Goal: Task Accomplishment & Management: Manage account settings

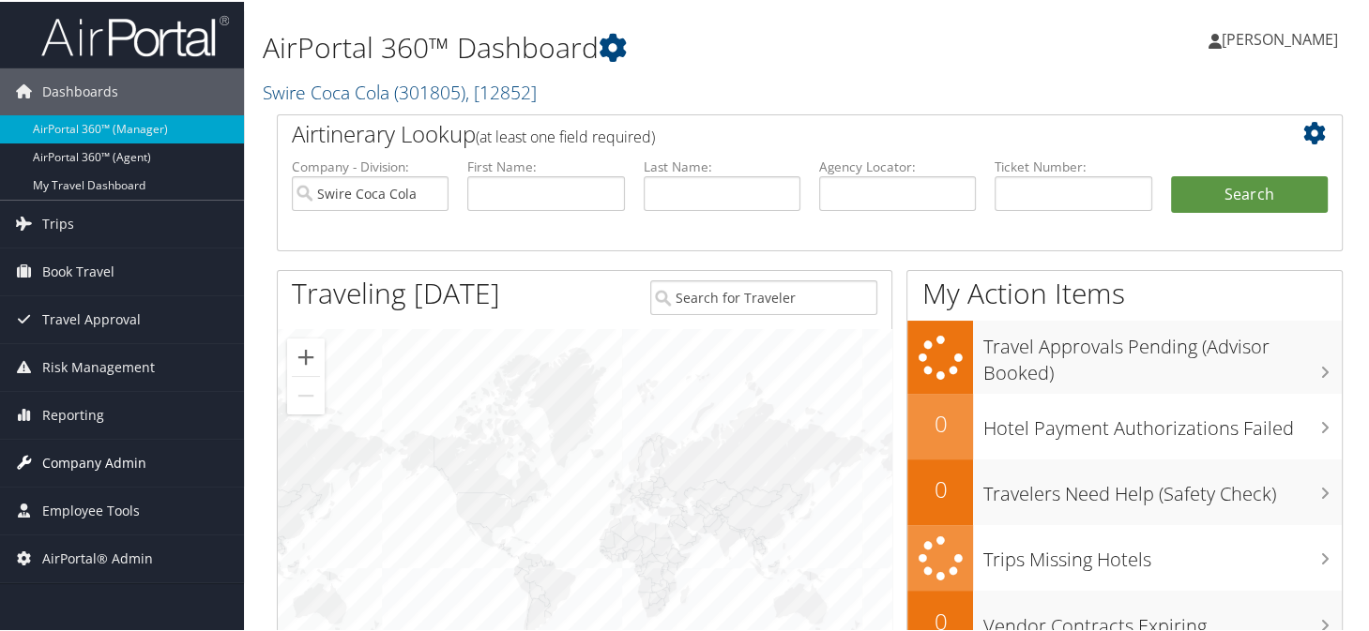
click at [82, 466] on span "Company Admin" at bounding box center [94, 461] width 104 height 47
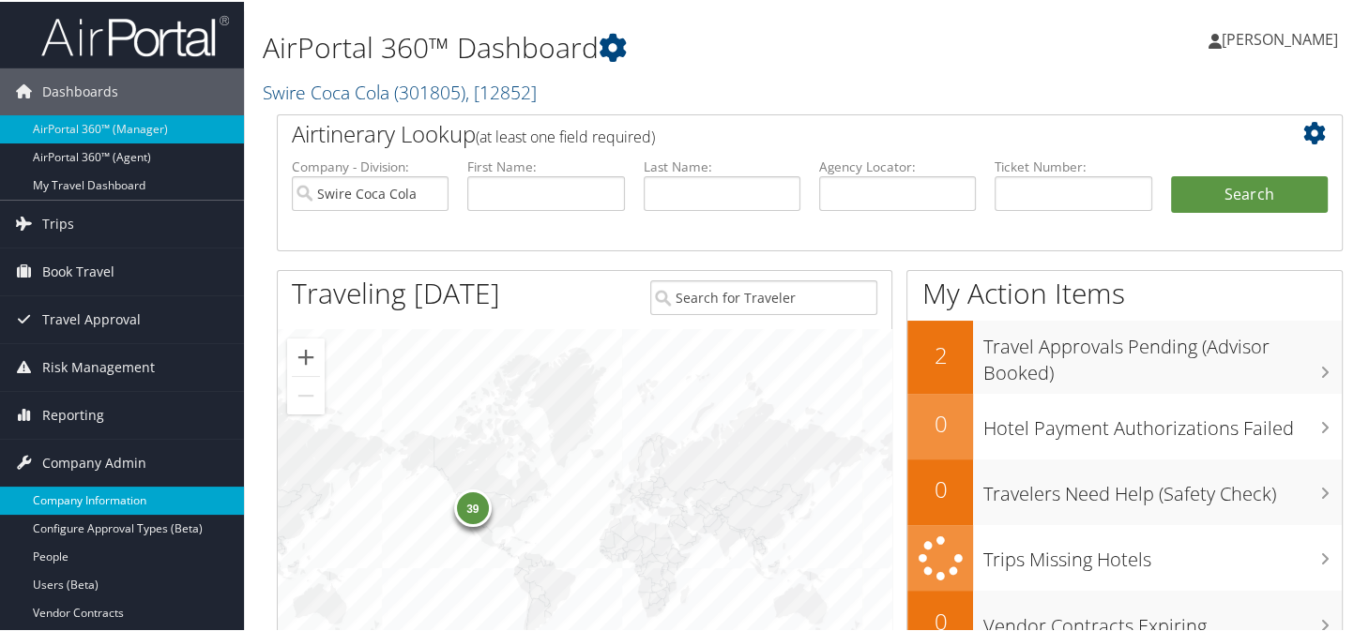
click at [89, 490] on link "Company Information" at bounding box center [122, 499] width 244 height 28
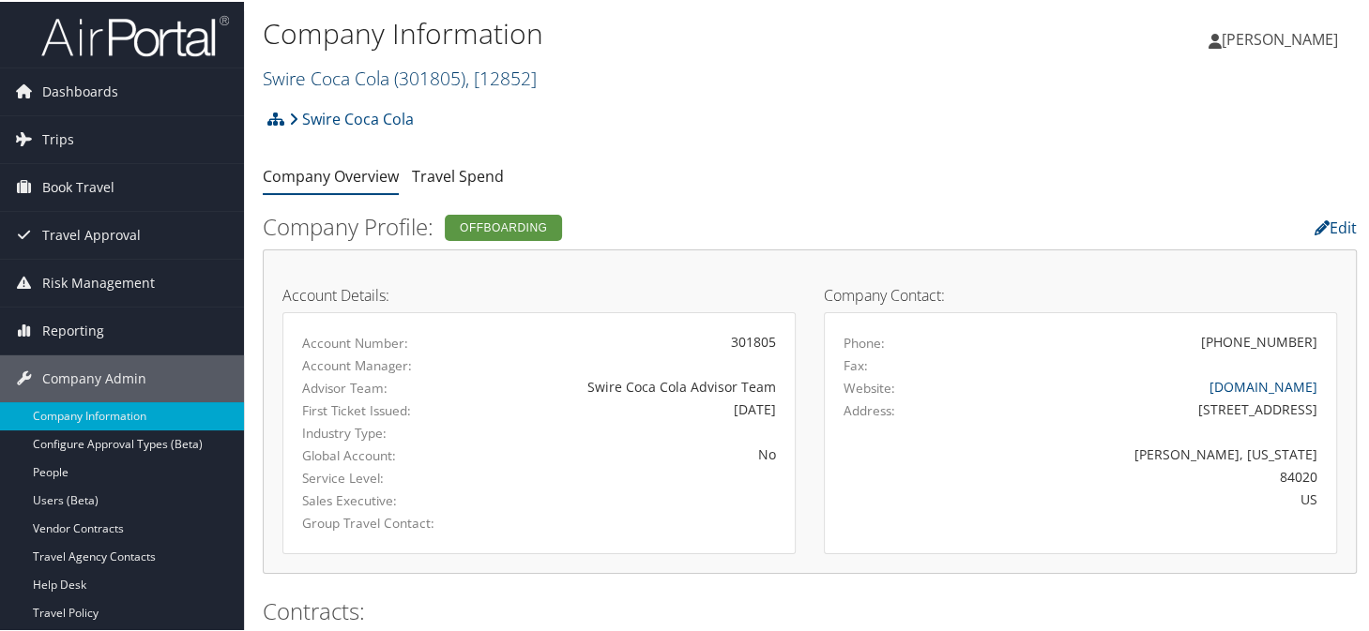
click at [348, 77] on link "Swire Coca Cola ( 301805 ) , [ 12852 ]" at bounding box center [400, 76] width 274 height 25
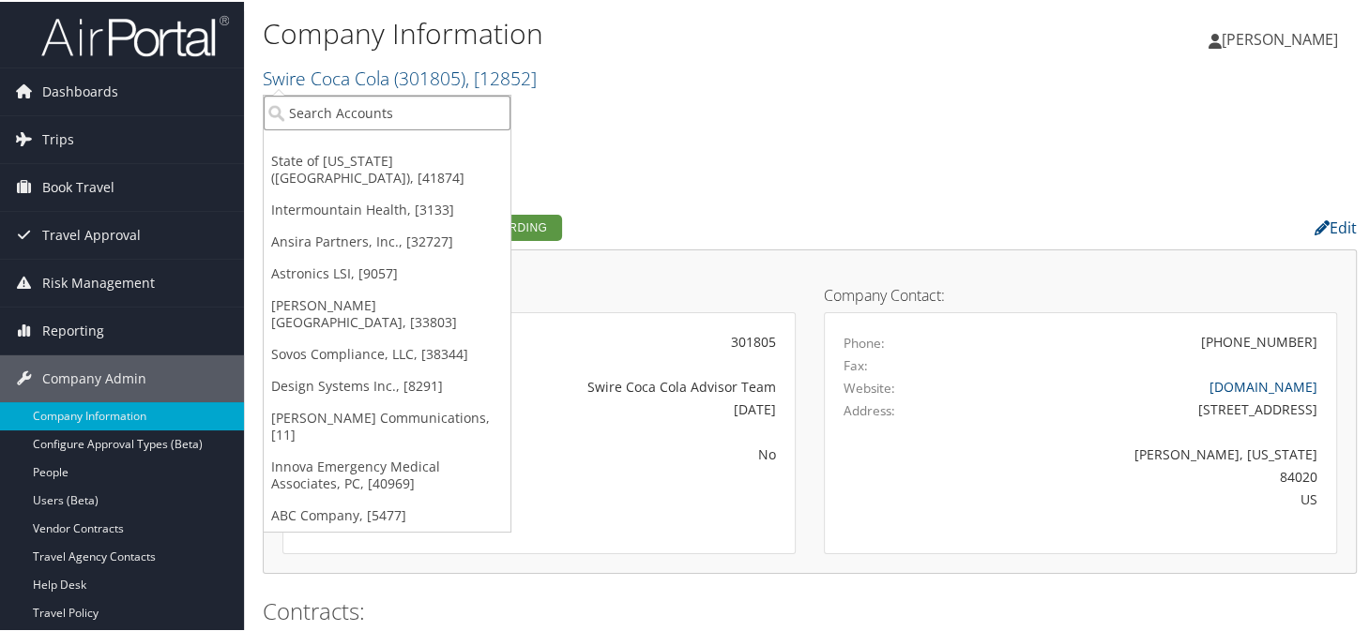
click at [326, 119] on input "search" at bounding box center [387, 111] width 247 height 35
type input "s"
type input "cherokee"
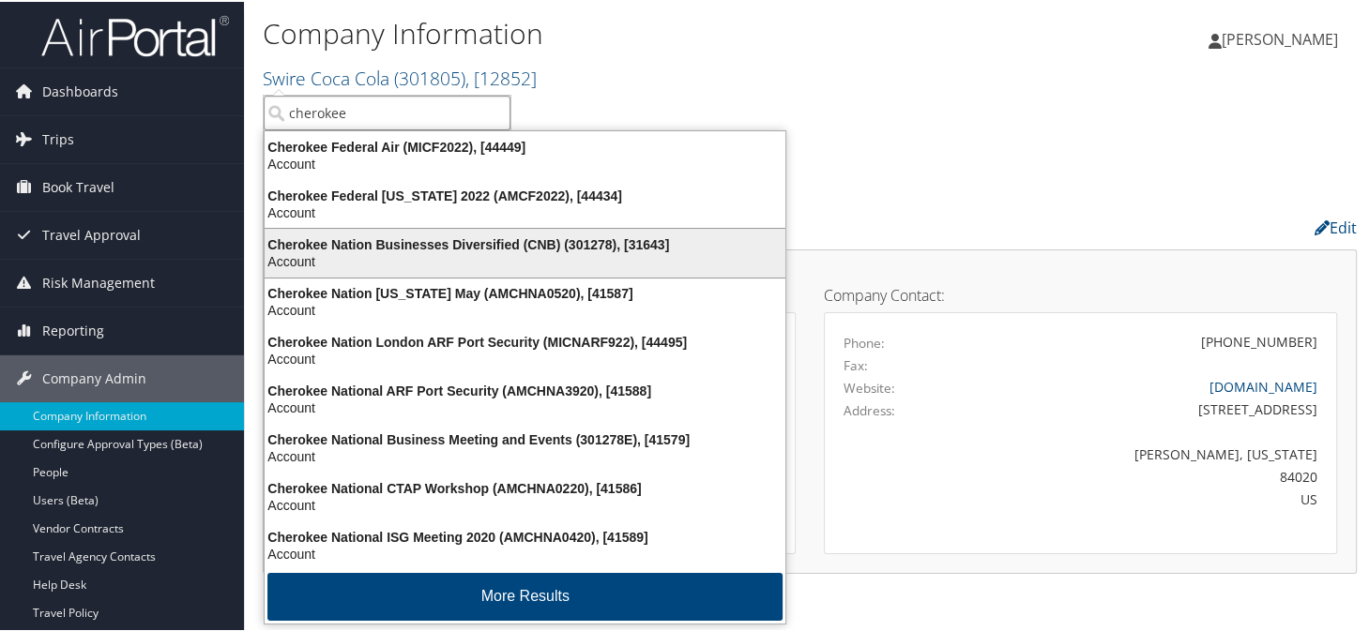
click at [376, 240] on div "Cherokee Nation Businesses Diversified (CNB) (301278), [31643]" at bounding box center [524, 243] width 543 height 17
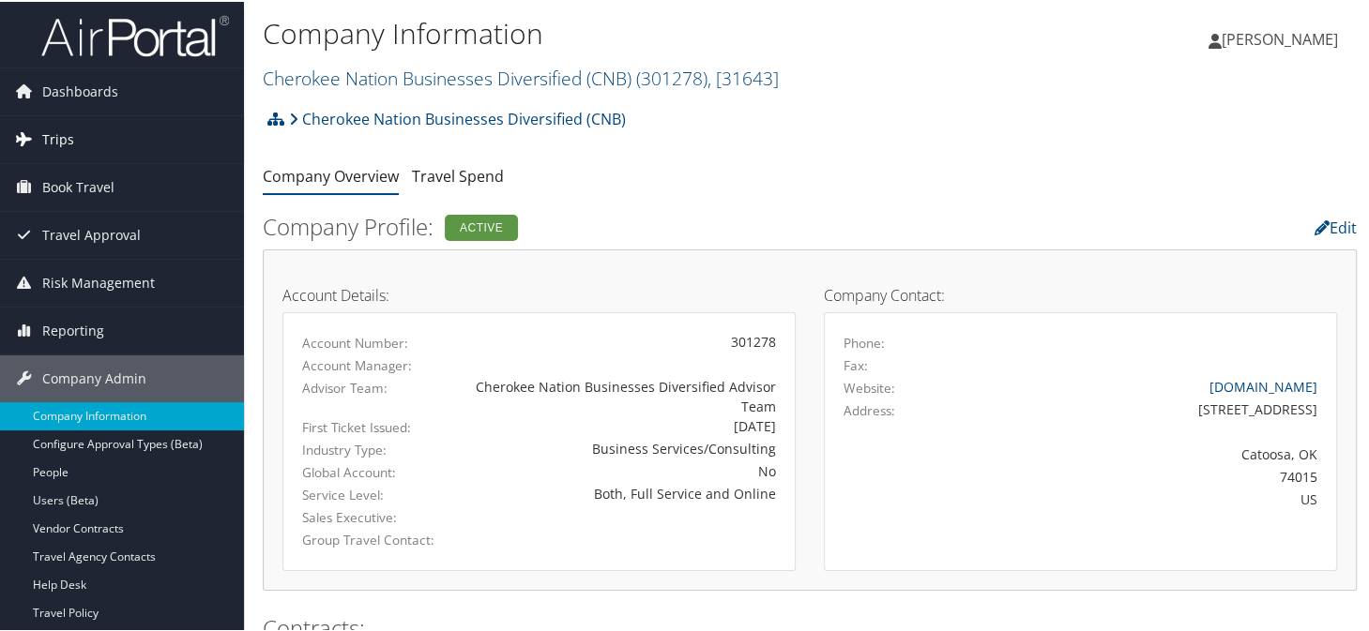
click at [68, 144] on span "Trips" at bounding box center [58, 137] width 32 height 47
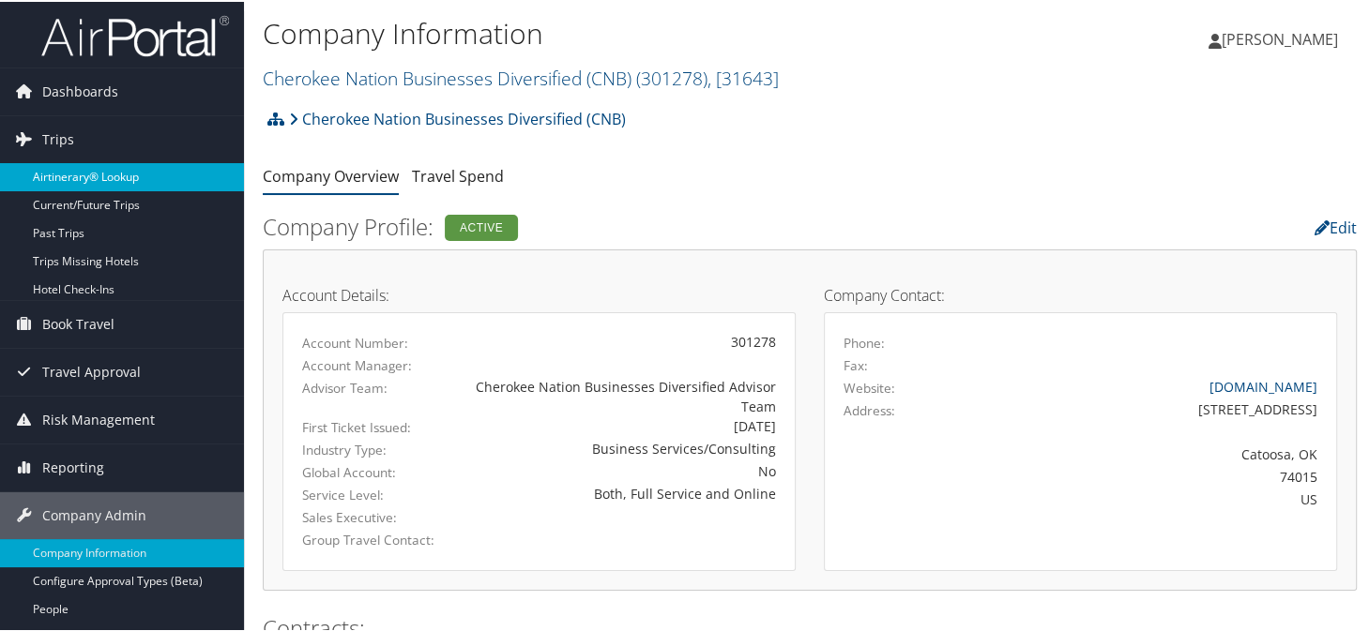
click at [82, 170] on link "Airtinerary® Lookup" at bounding box center [122, 175] width 244 height 28
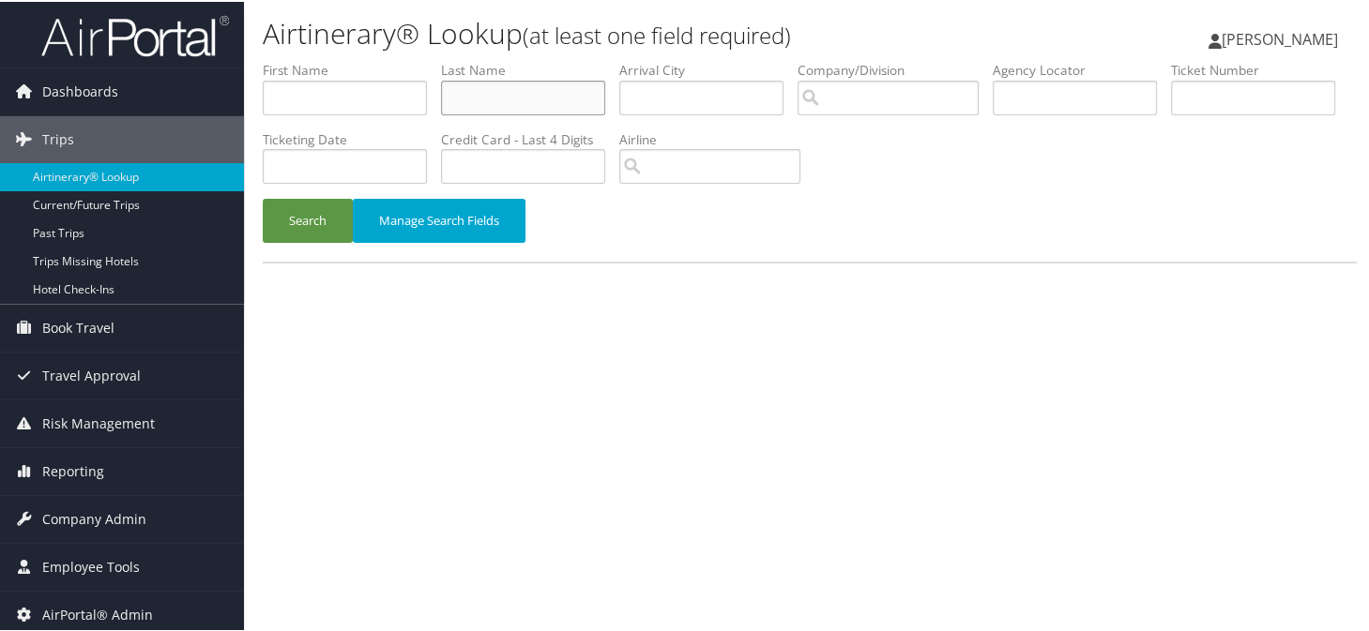
click at [493, 93] on input "text" at bounding box center [523, 96] width 164 height 35
type input "[PERSON_NAME]"
click at [286, 231] on button "Search" at bounding box center [308, 219] width 90 height 44
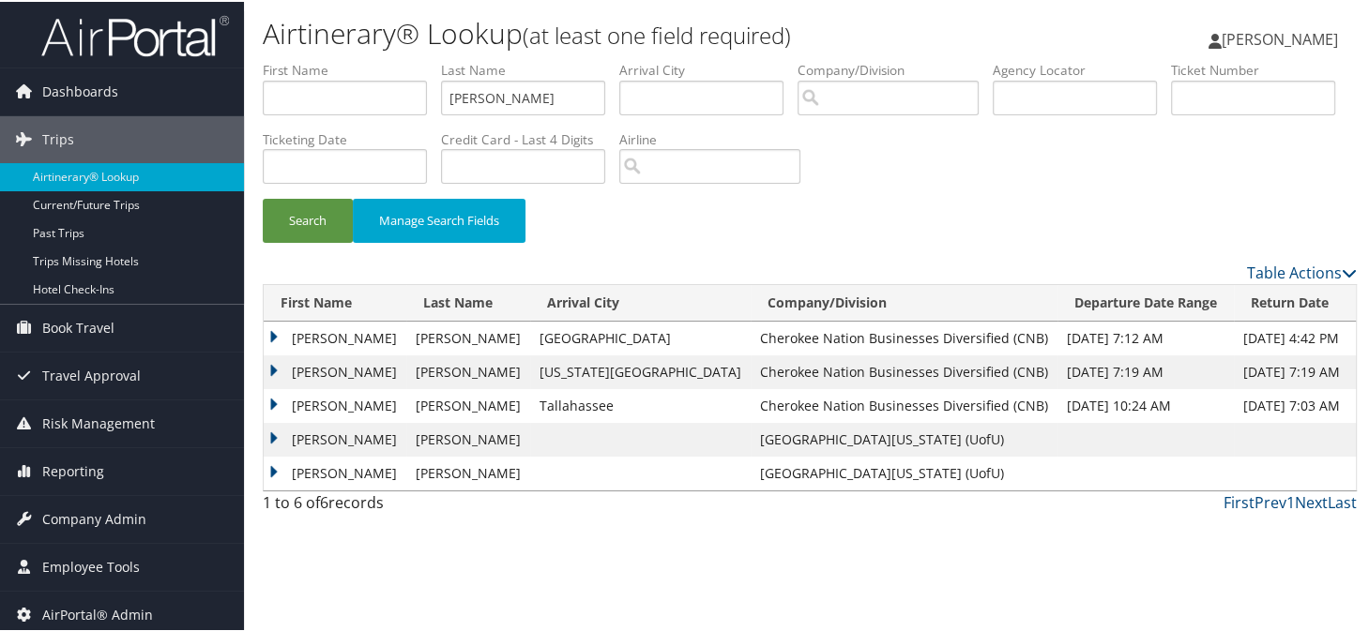
click at [272, 401] on td "CASEY GREGORY" at bounding box center [335, 404] width 143 height 34
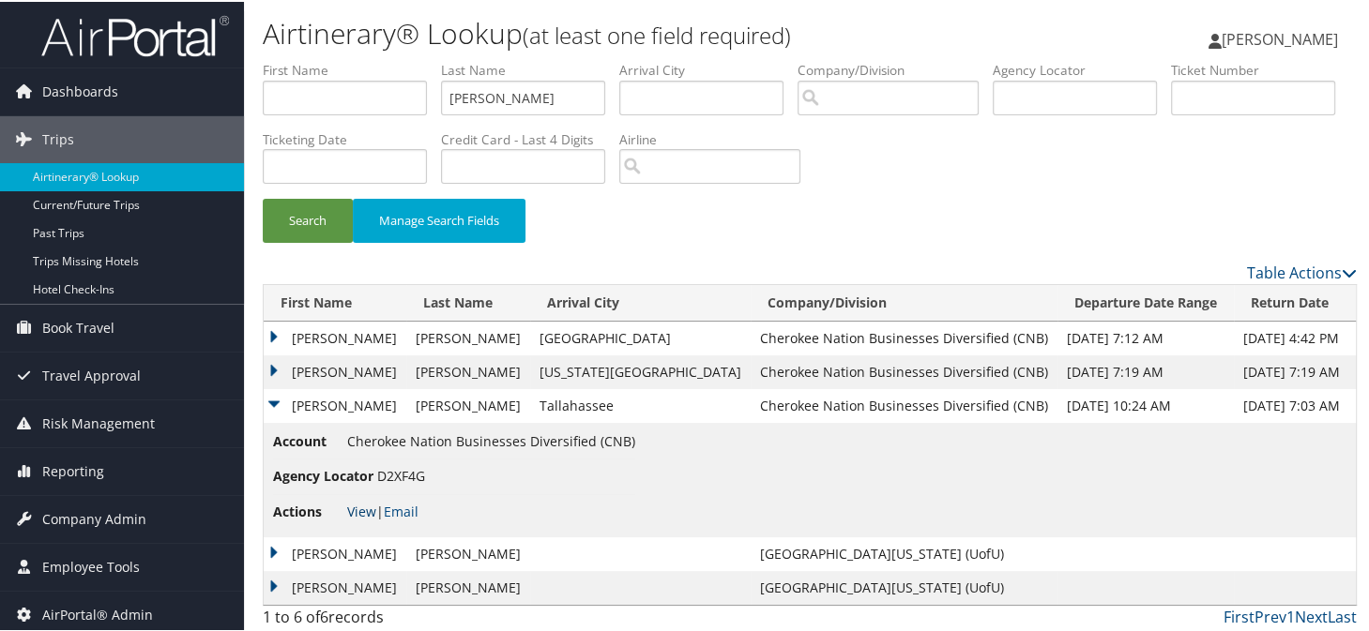
click at [371, 509] on link "View" at bounding box center [361, 510] width 29 height 18
click at [303, 85] on input "text" at bounding box center [345, 96] width 164 height 35
type input "peter"
type input "doran"
click at [263, 197] on button "Search" at bounding box center [308, 219] width 90 height 44
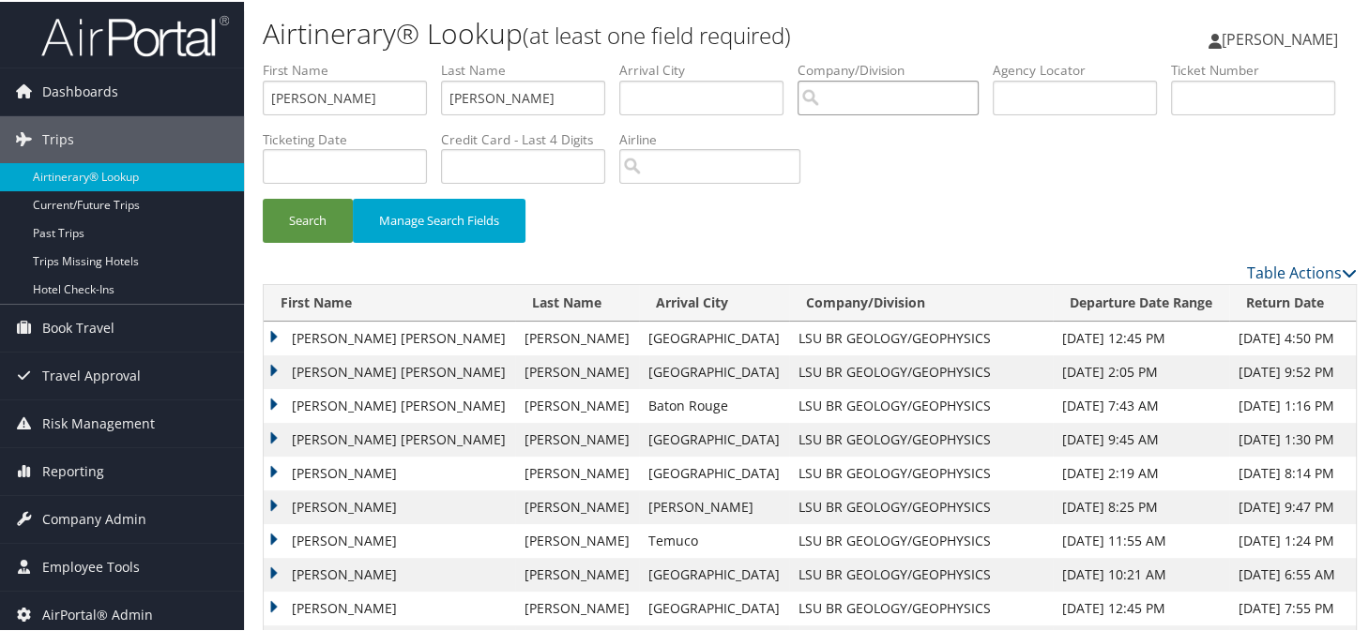
click at [899, 92] on input "search" at bounding box center [887, 96] width 181 height 35
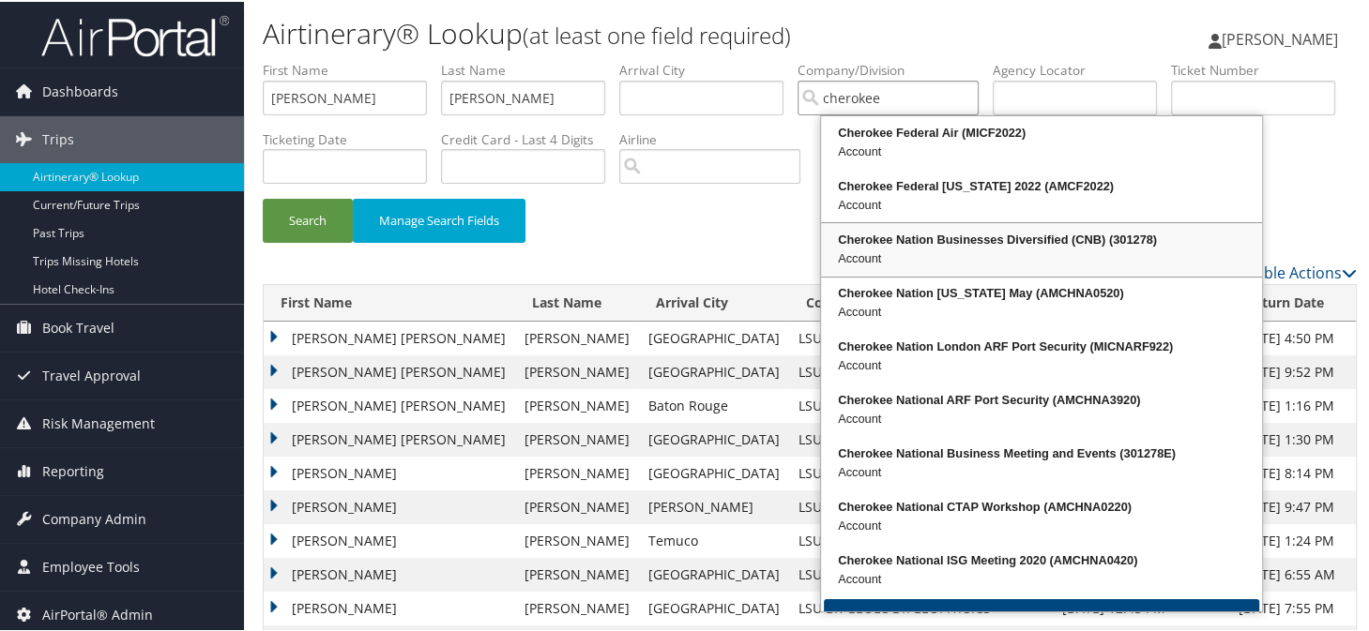
click at [980, 251] on div "Account" at bounding box center [1041, 257] width 435 height 19
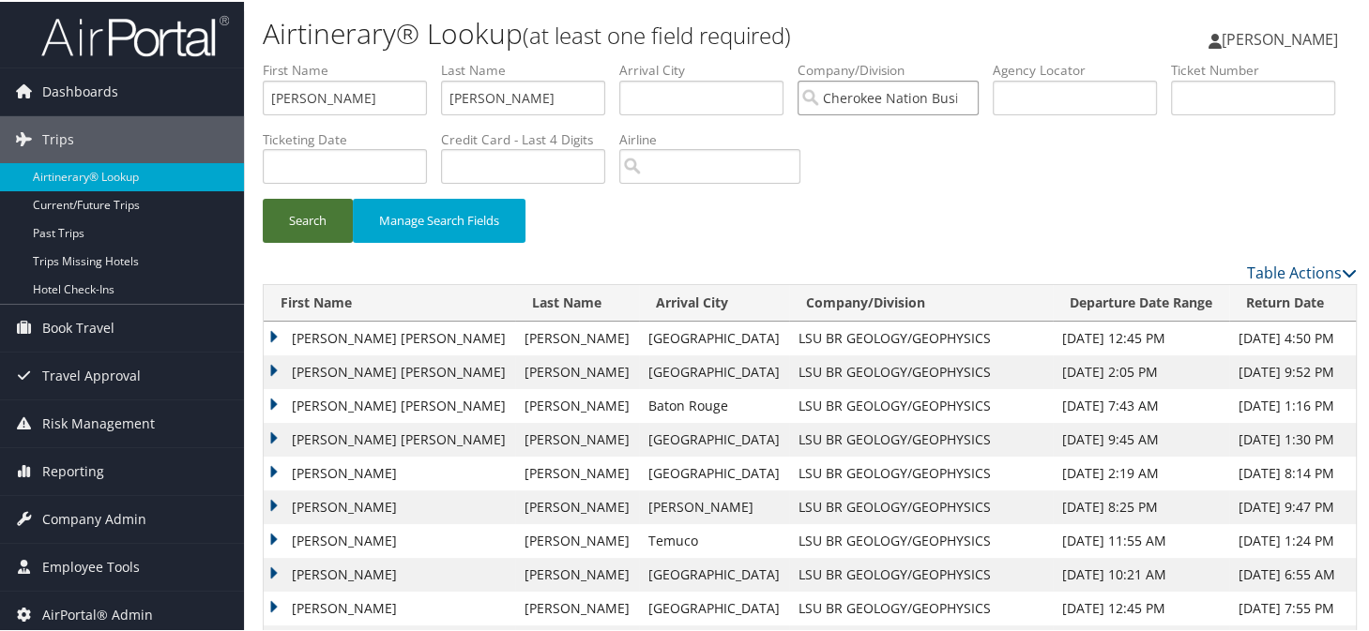
type input "Cherokee Nation Businesses Diversified (CNB)"
click at [314, 219] on button "Search" at bounding box center [308, 219] width 90 height 44
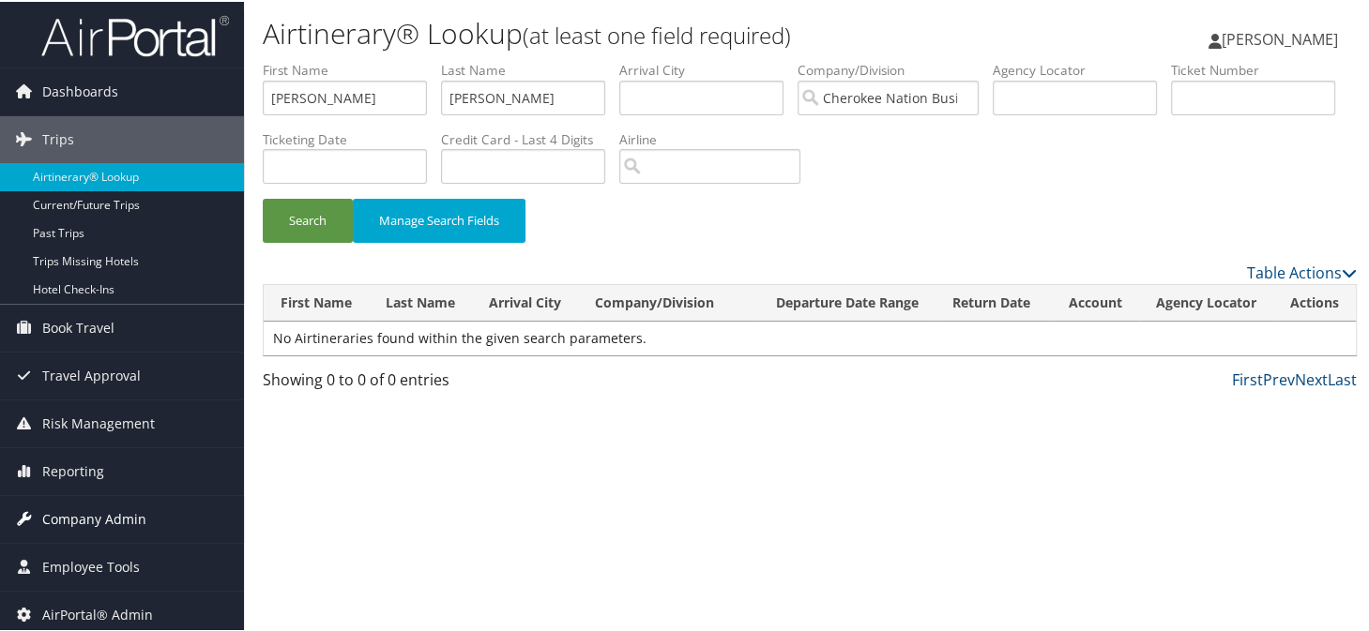
click at [94, 522] on span "Company Admin" at bounding box center [94, 517] width 104 height 47
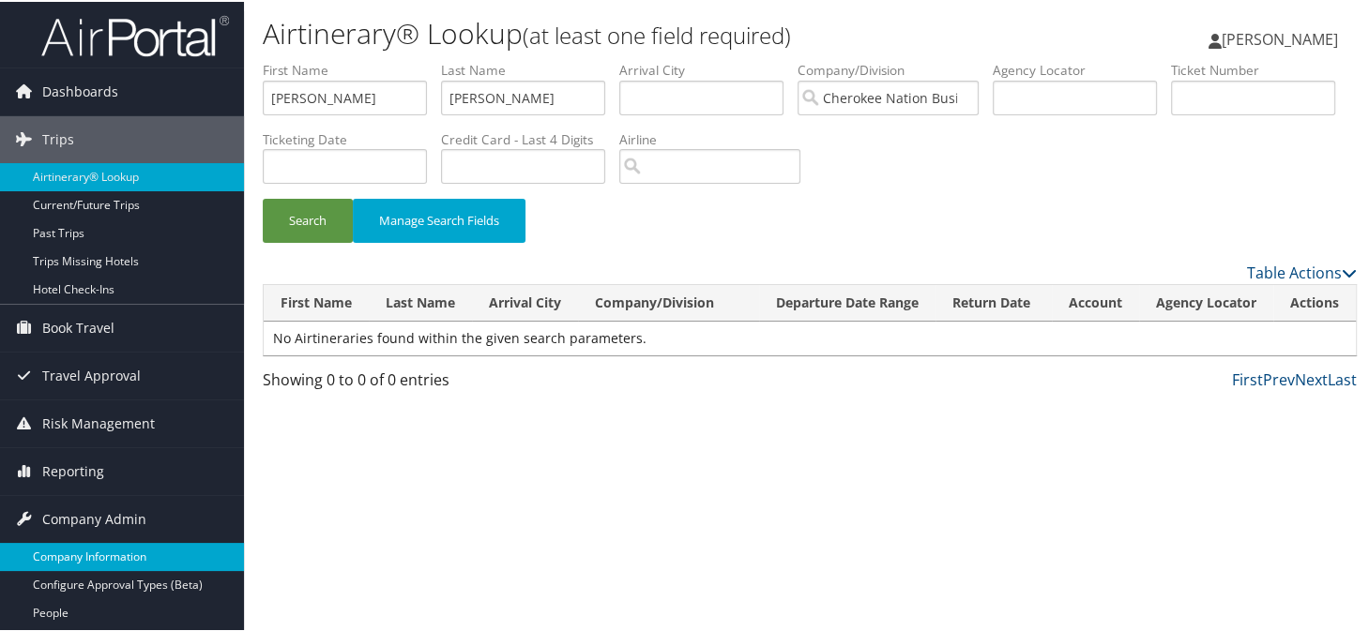
click at [92, 546] on link "Company Information" at bounding box center [122, 555] width 244 height 28
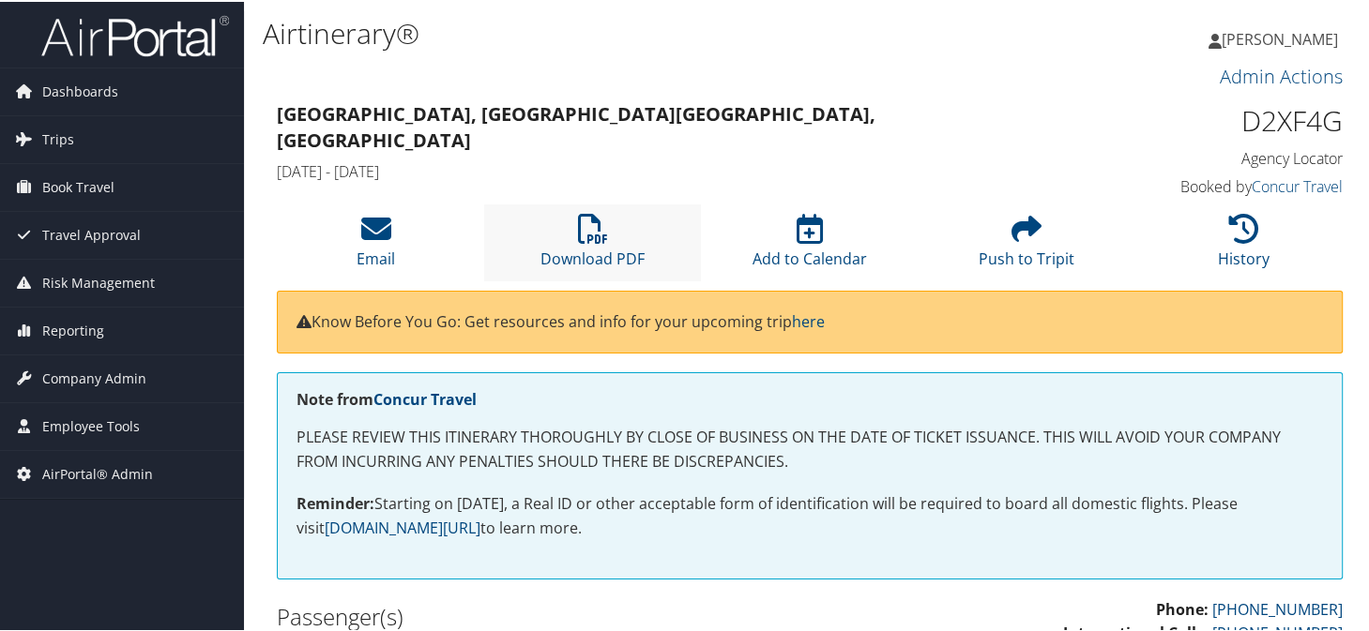
click at [567, 211] on li "Download PDF" at bounding box center [592, 241] width 217 height 76
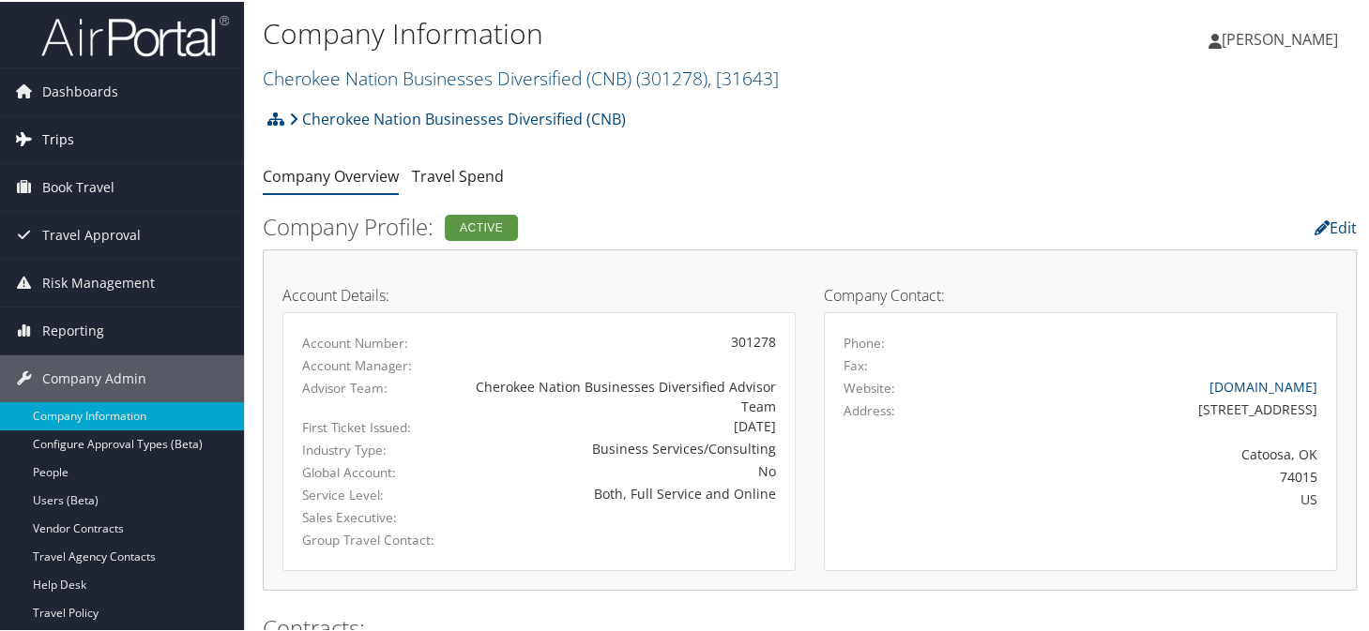
click at [75, 143] on link "Trips" at bounding box center [122, 137] width 244 height 47
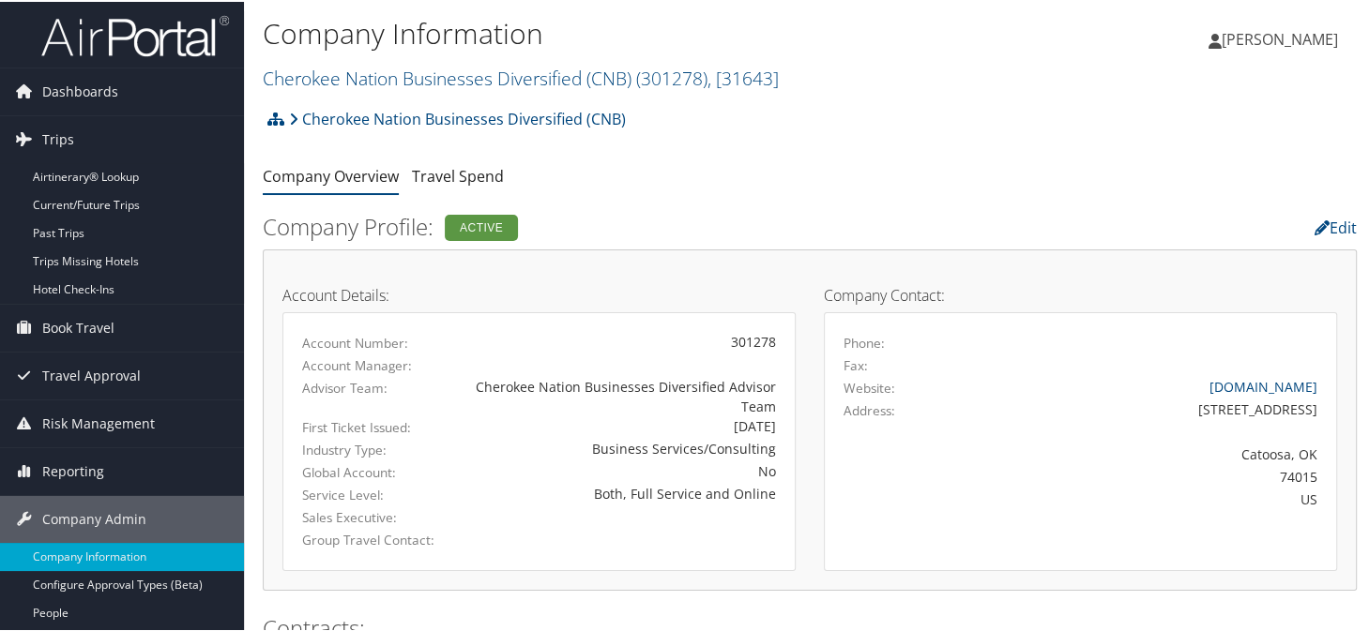
click at [1222, 31] on span "[PERSON_NAME]" at bounding box center [1280, 37] width 116 height 21
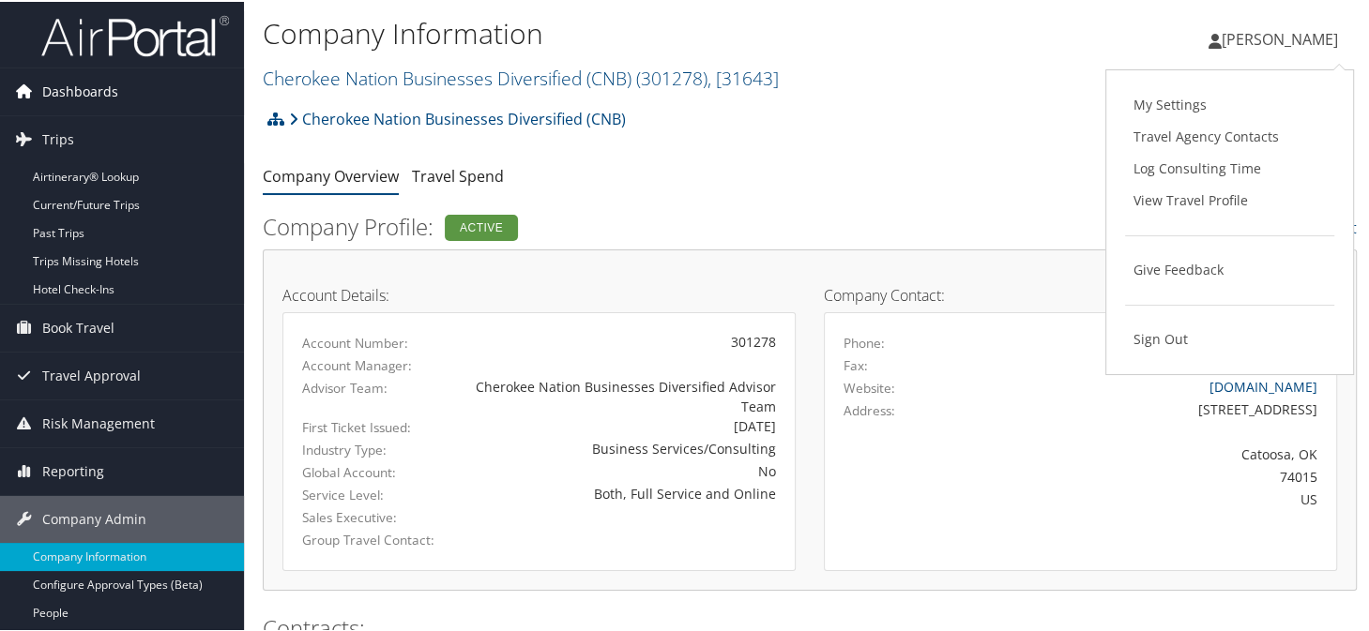
click at [76, 96] on span "Dashboards" at bounding box center [80, 90] width 76 height 47
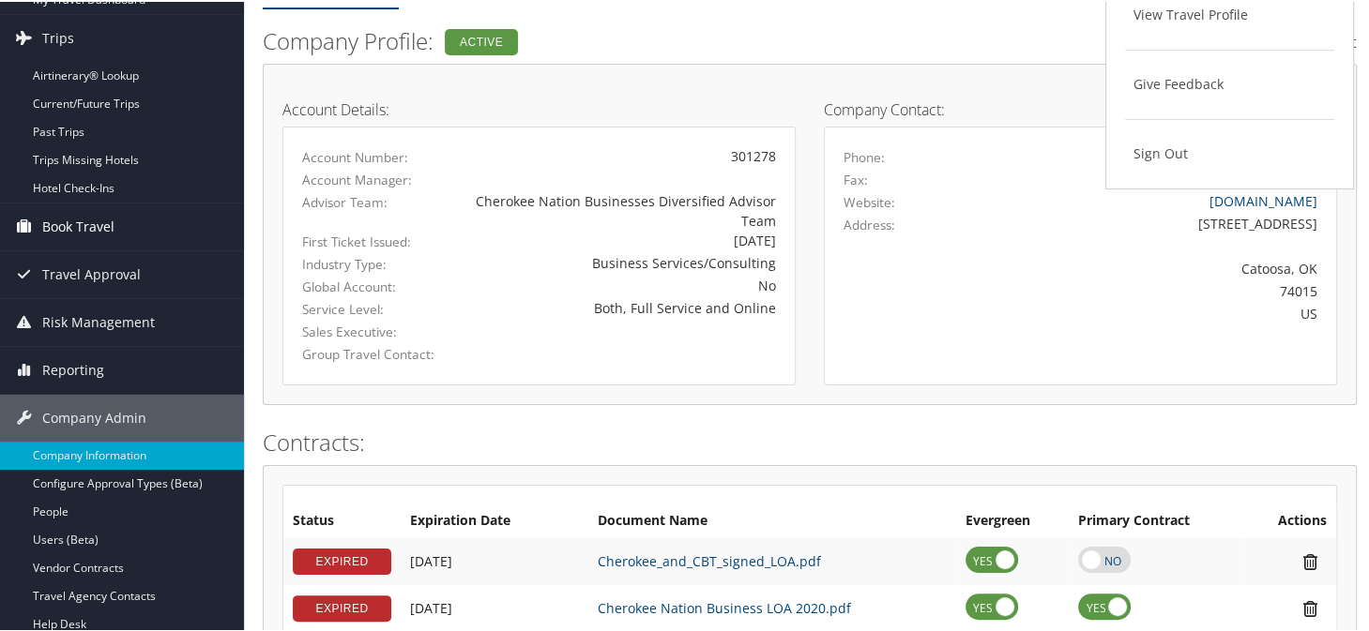
scroll to position [281, 0]
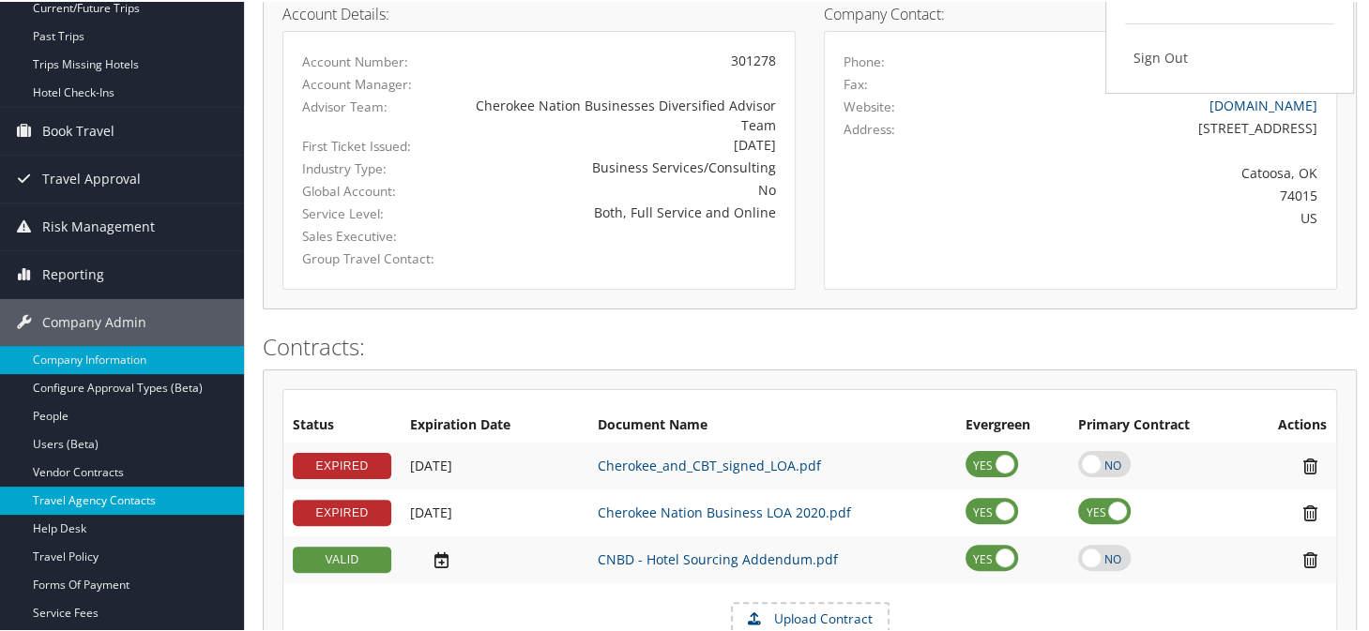
click at [126, 491] on link "Travel Agency Contacts" at bounding box center [122, 499] width 244 height 28
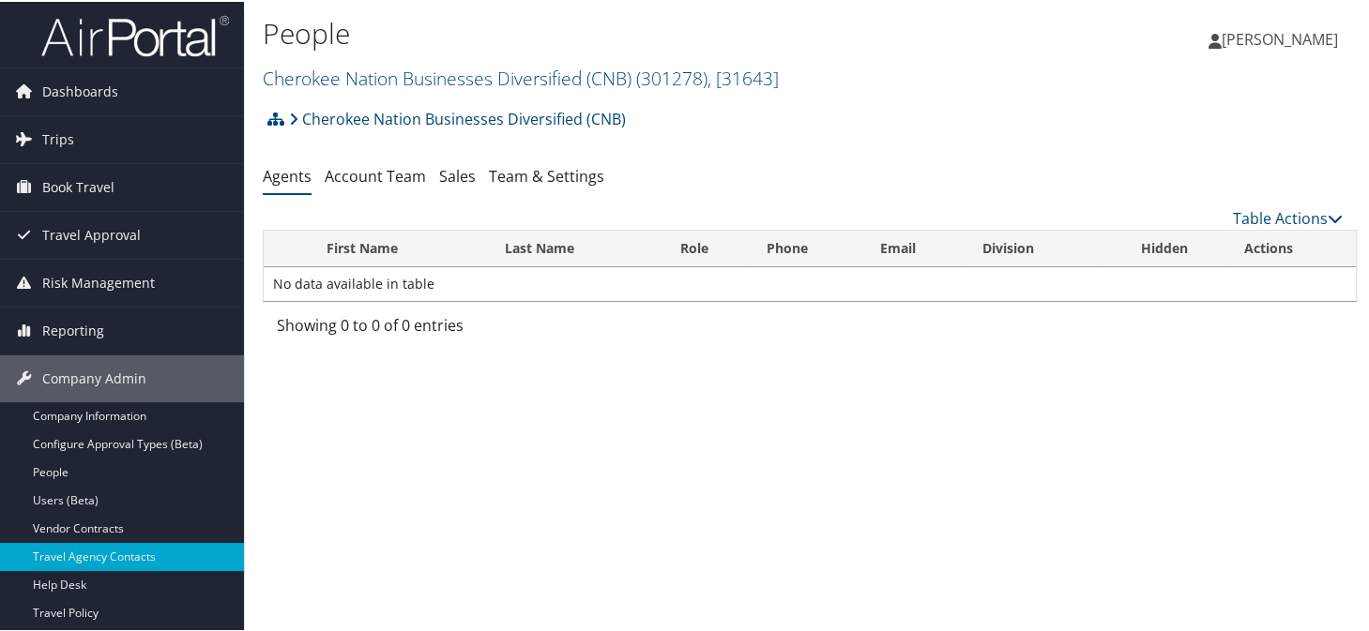
drag, startPoint x: 761, startPoint y: 166, endPoint x: 763, endPoint y: 129, distance: 36.6
click at [763, 135] on div "Cherokee Nation Businesses Diversified (CNB) Account Structure Cherokee Nation …" at bounding box center [810, 222] width 1094 height 247
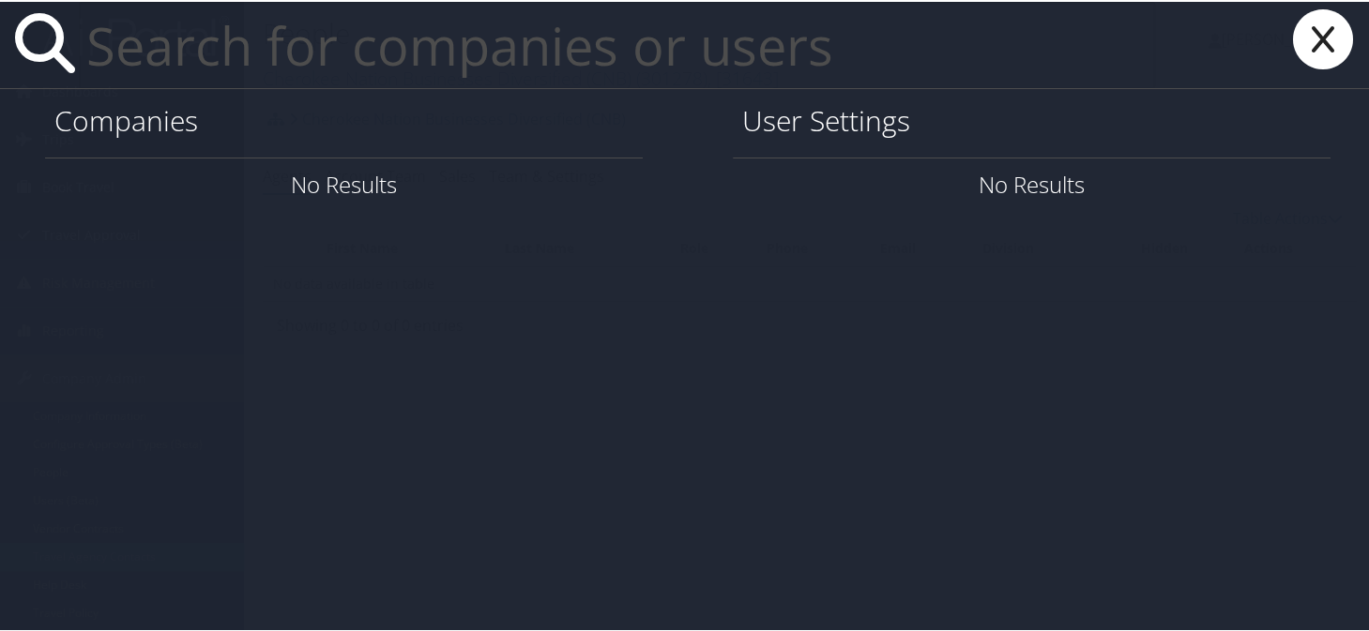
paste input "johnmfosdick@gmail.com"
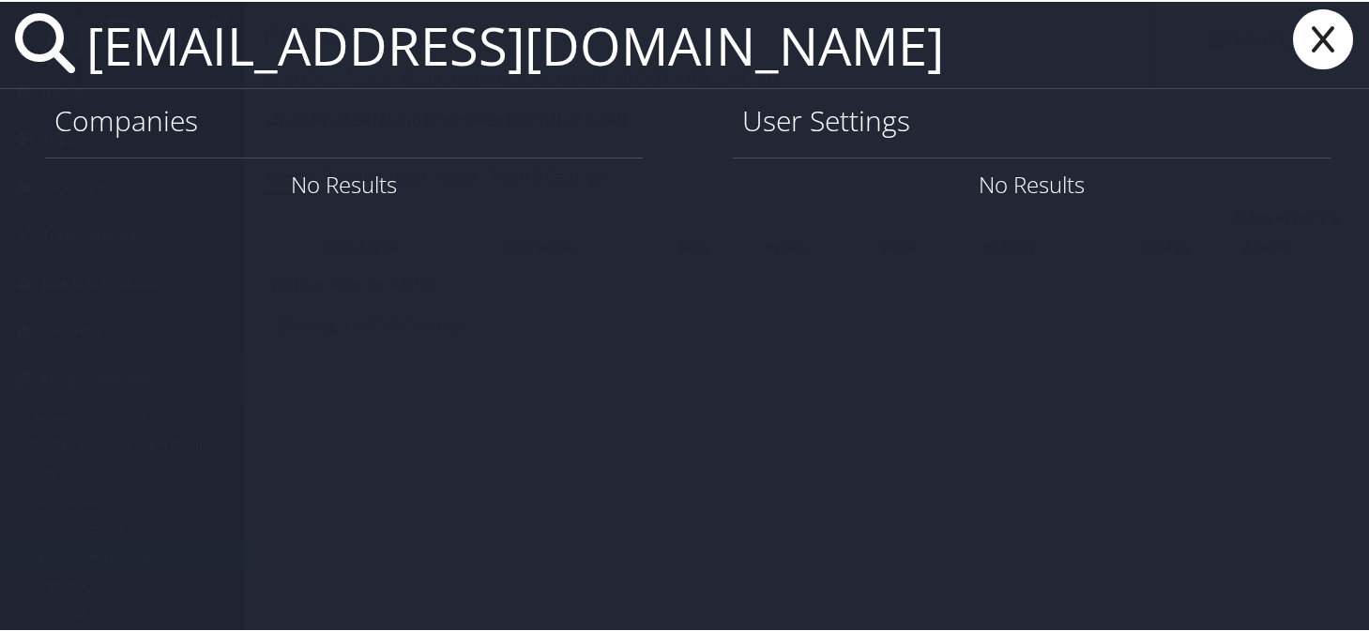
type input "johnmfosdick@gmail.com"
click at [1321, 45] on icon at bounding box center [1322, 38] width 75 height 60
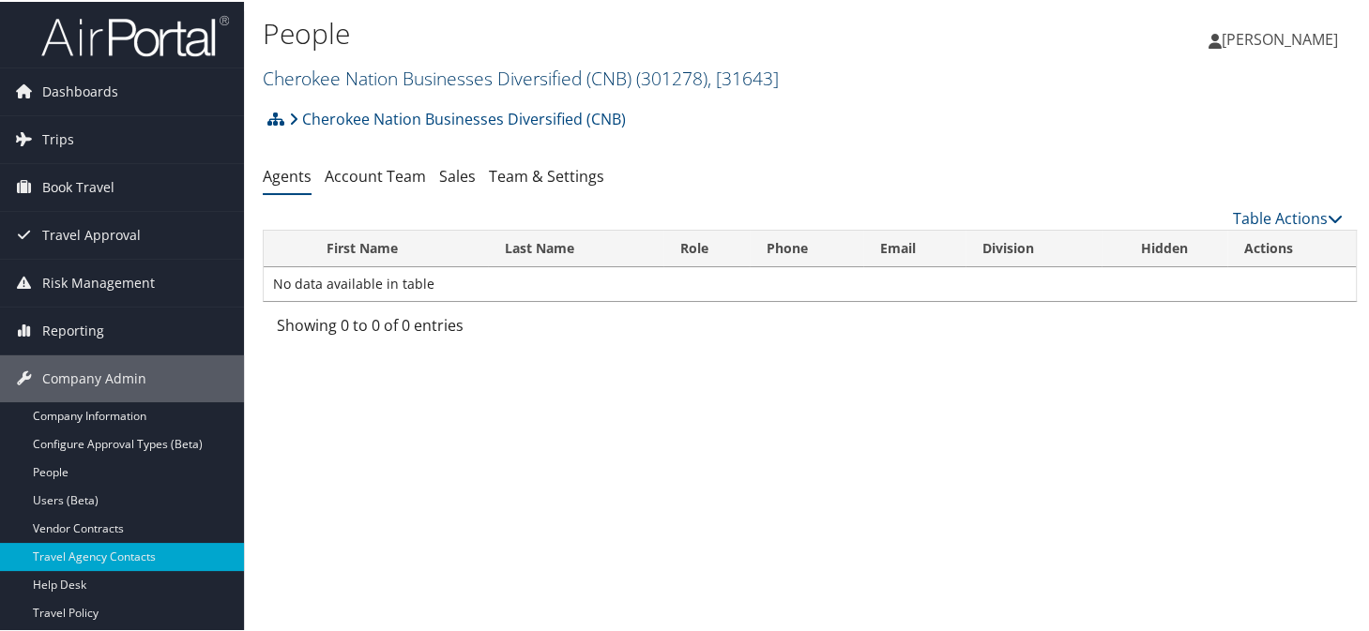
click at [775, 83] on span ", [ 31643 ]" at bounding box center [742, 76] width 71 height 25
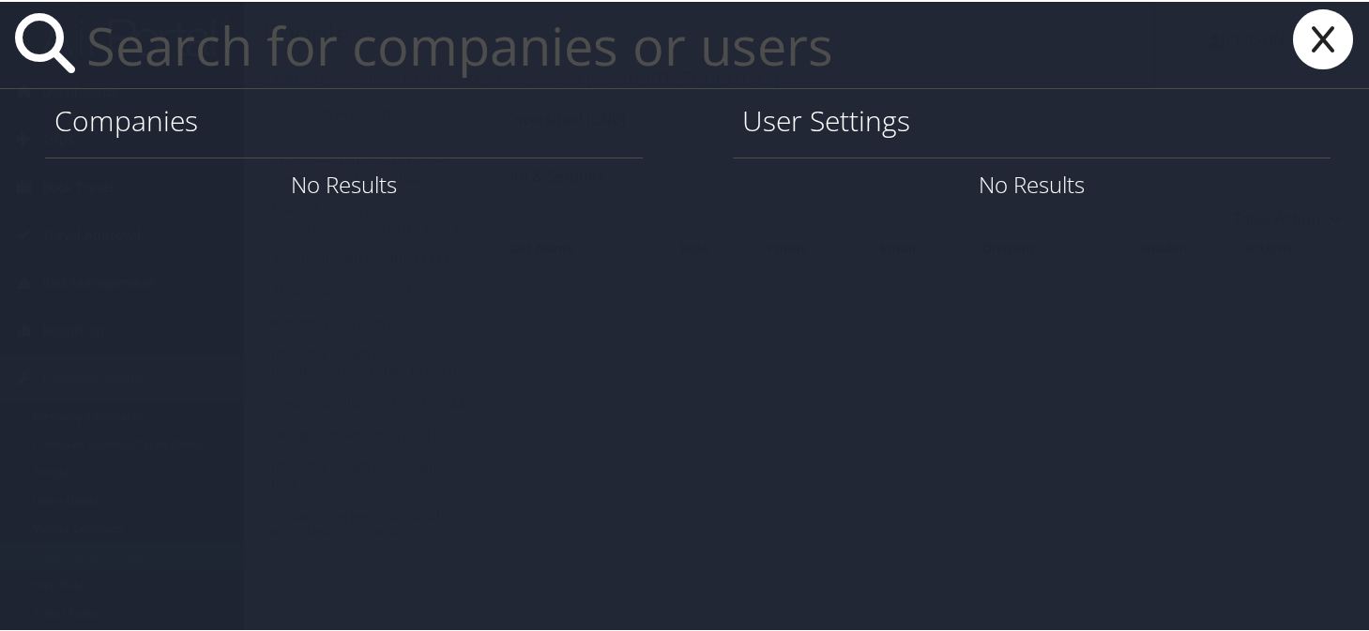
paste input "[EMAIL_ADDRESS][DOMAIN_NAME]"
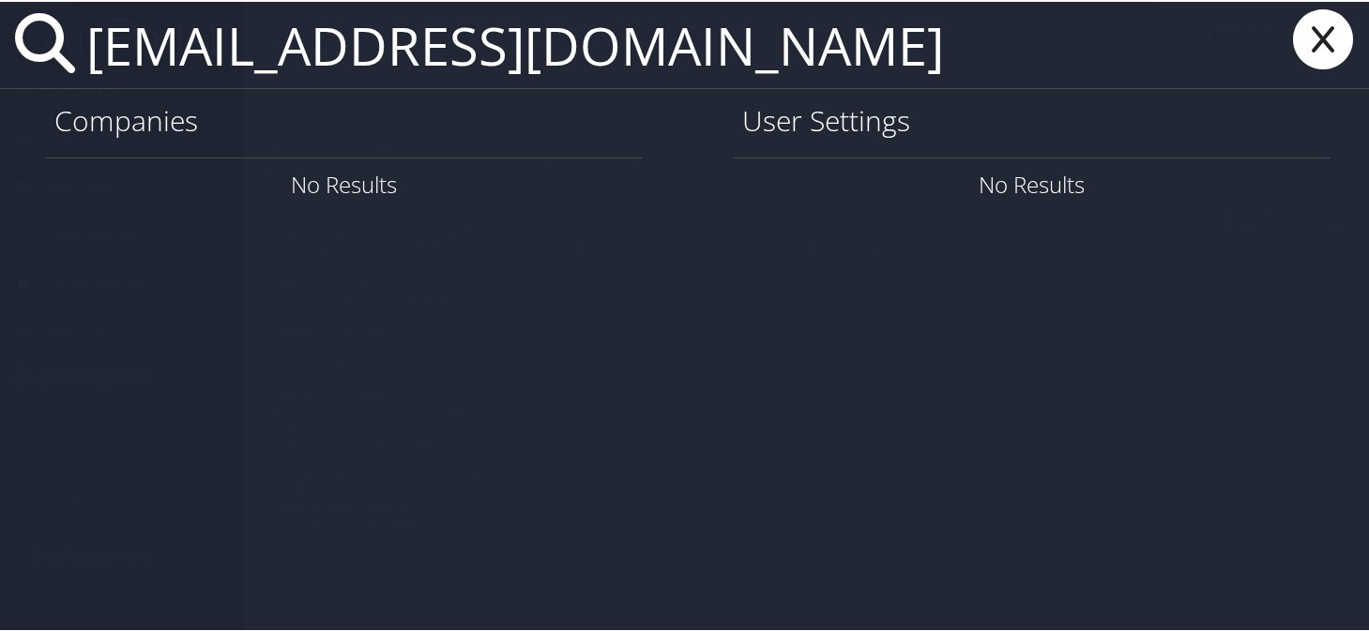
type input "[EMAIL_ADDRESS][DOMAIN_NAME]"
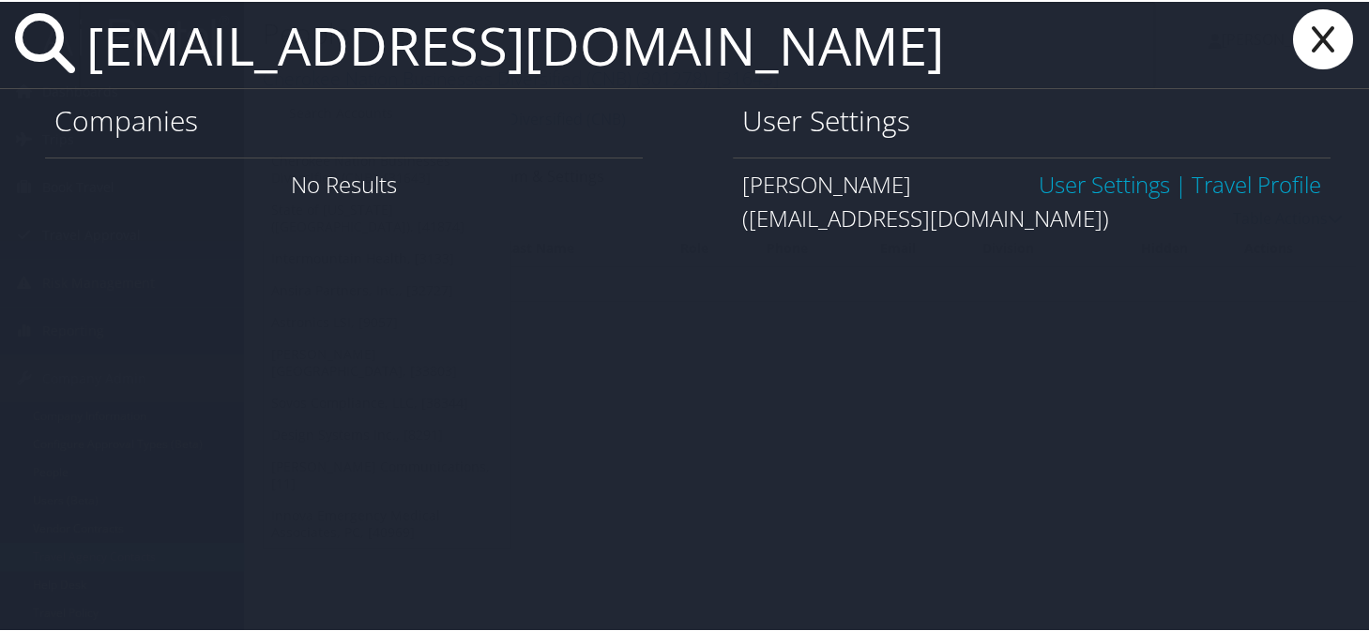
click at [1071, 183] on link "User Settings" at bounding box center [1104, 182] width 131 height 31
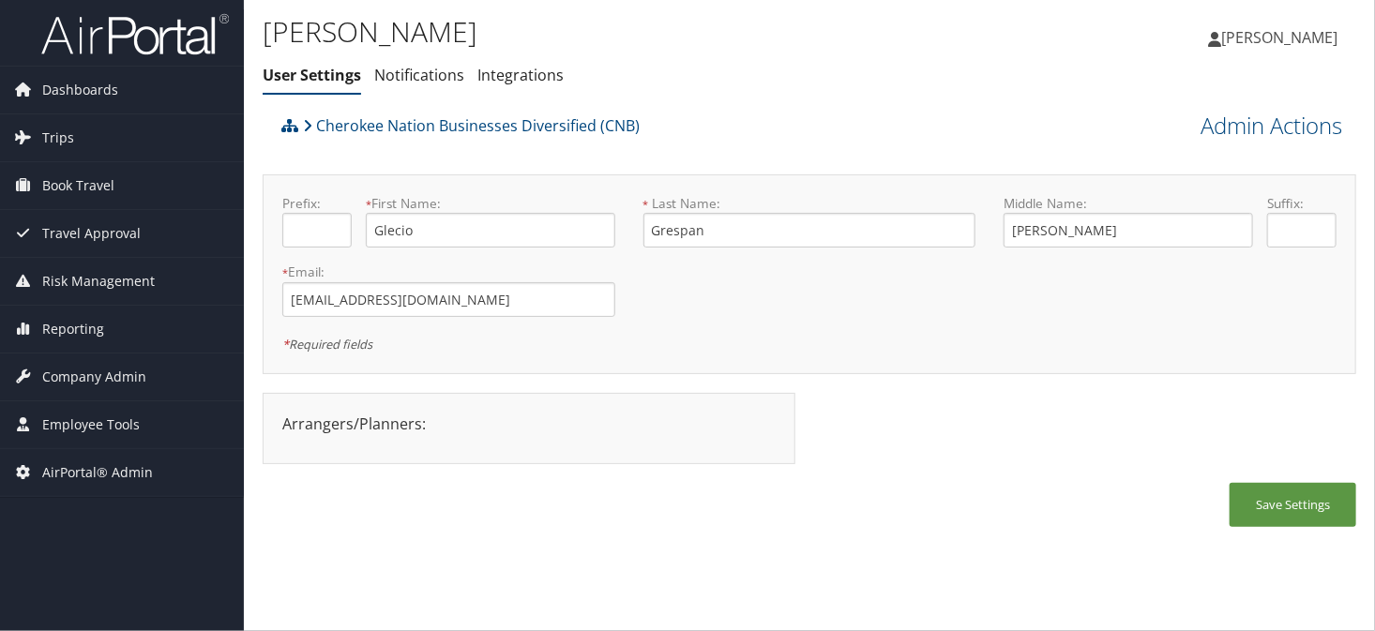
click at [783, 132] on div "Cherokee Nation Businesses Diversified (CNB)" at bounding box center [673, 132] width 793 height 51
